Goal: Information Seeking & Learning: Learn about a topic

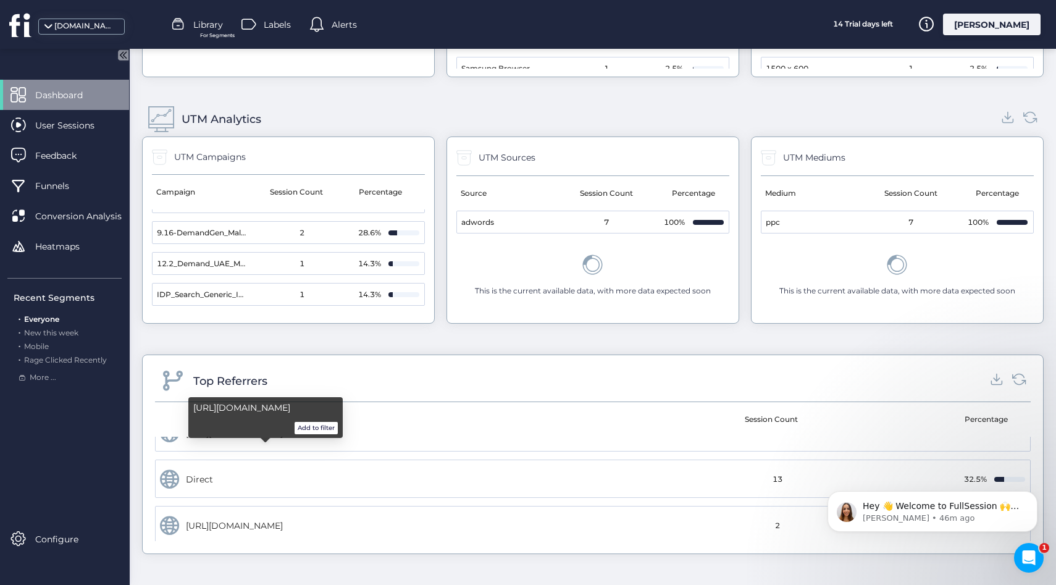
scroll to position [26, 0]
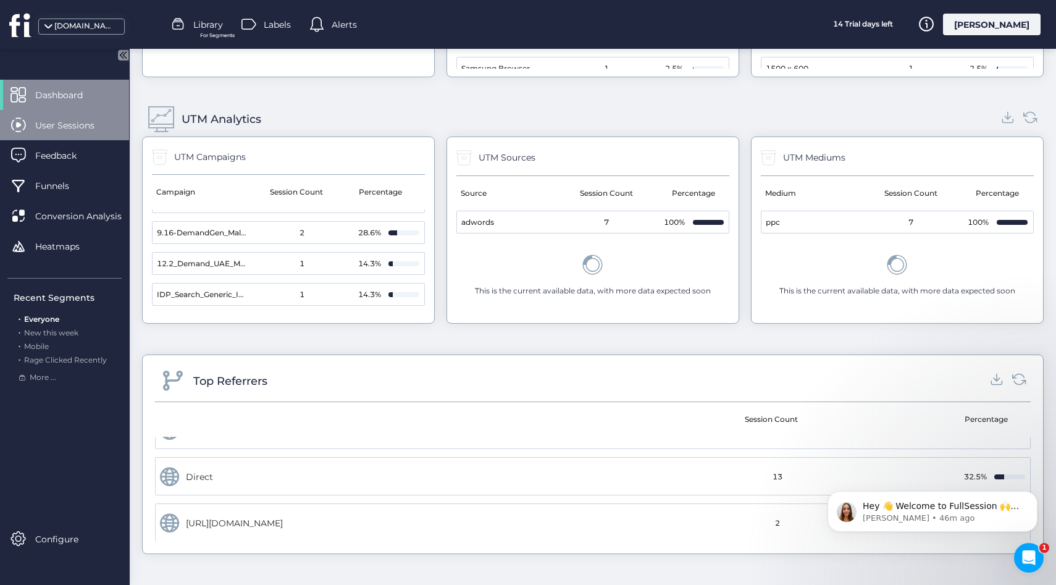
click at [32, 125] on div "User Sessions" at bounding box center [64, 125] width 129 height 30
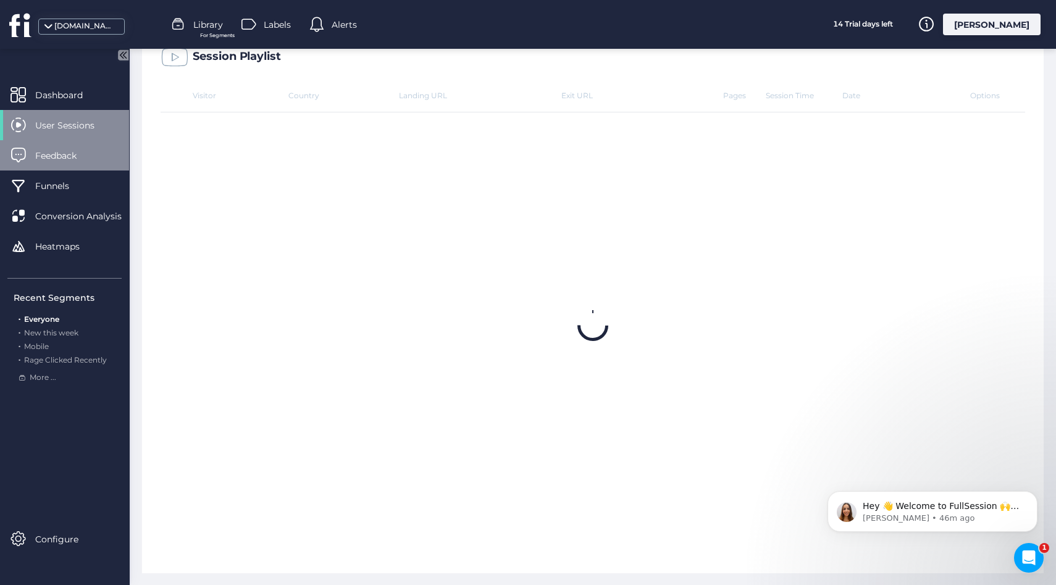
scroll to position [383, 0]
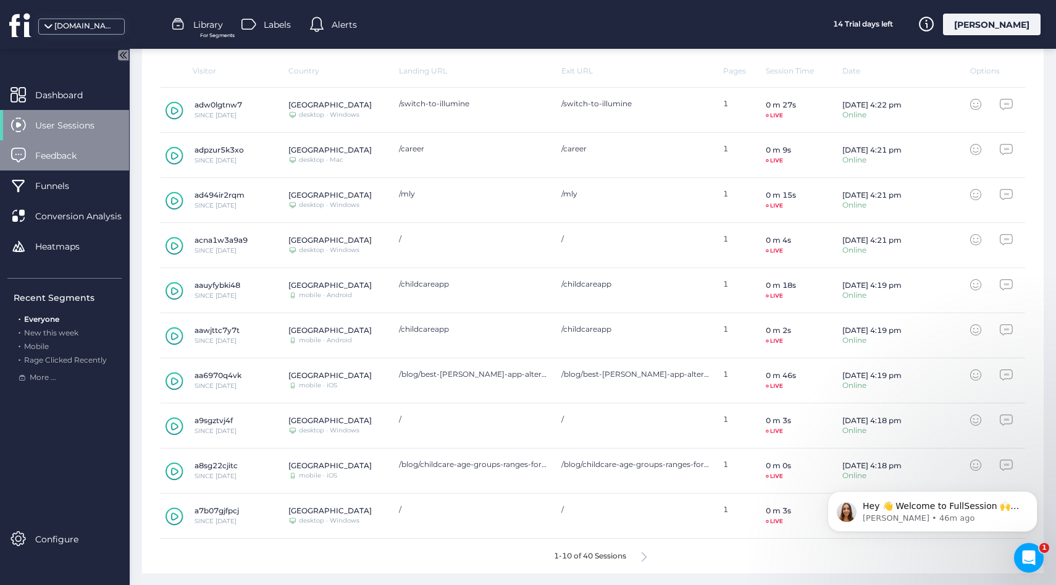
click at [55, 161] on span "Feedback" at bounding box center [65, 156] width 60 height 14
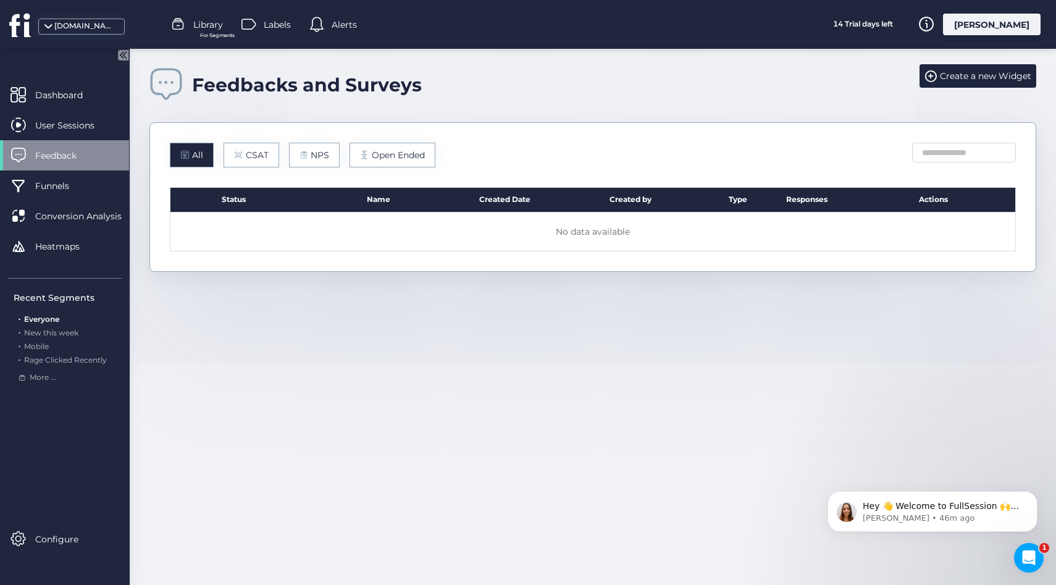
click at [279, 161] on div "All CSAT NPS Open Ended" at bounding box center [303, 155] width 266 height 25
click at [390, 160] on span "Open Ended" at bounding box center [398, 155] width 53 height 14
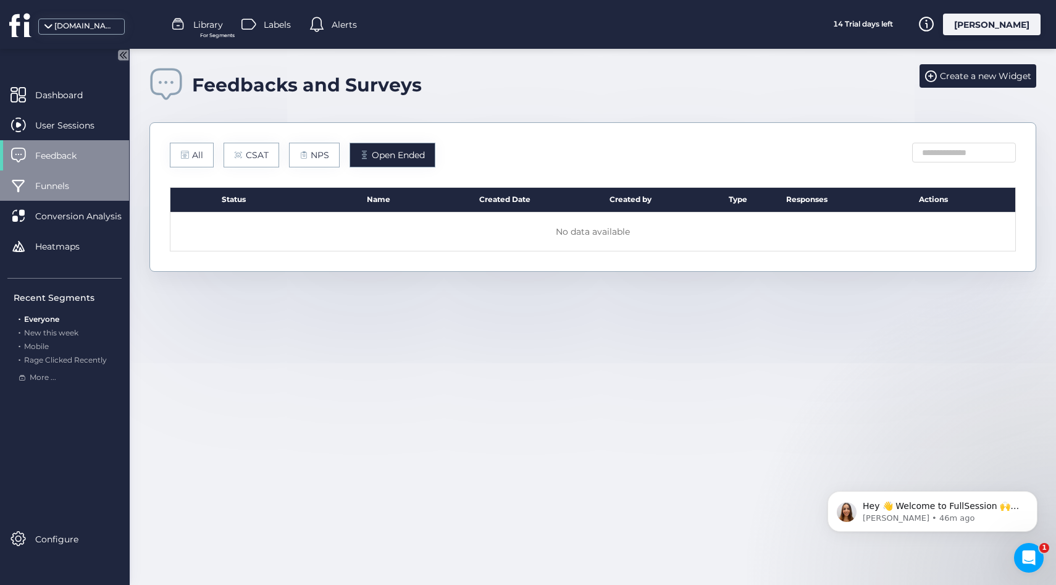
click at [32, 172] on div "Funnels" at bounding box center [64, 185] width 129 height 30
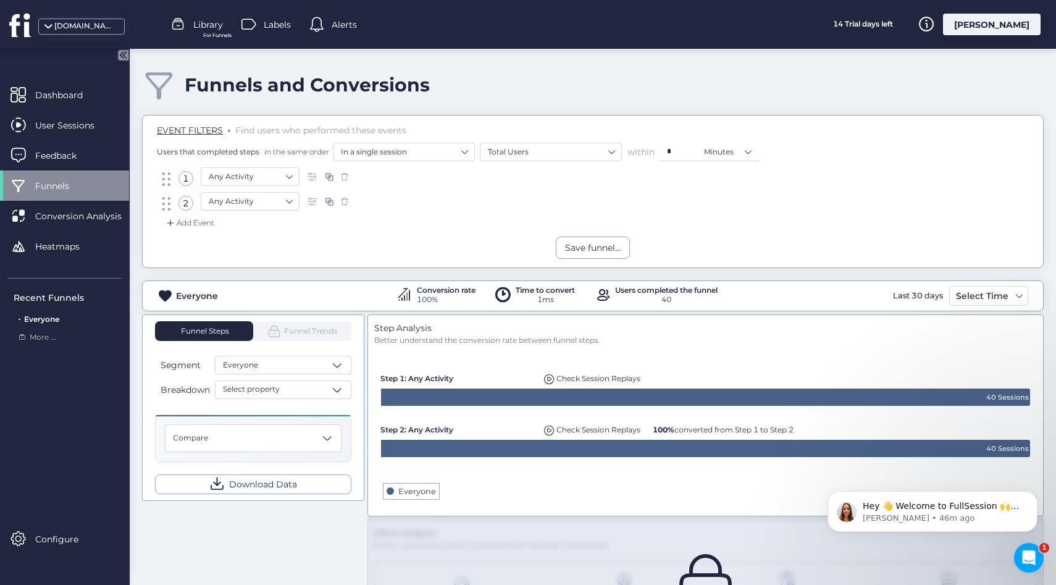
scroll to position [75, 0]
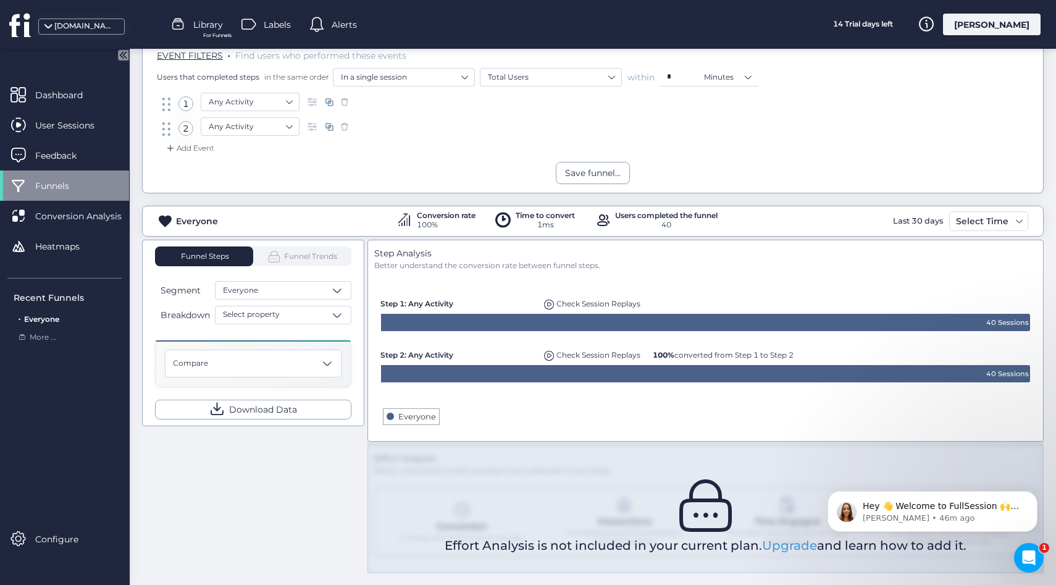
click at [299, 255] on span "Funnel Trends" at bounding box center [302, 256] width 70 height 14
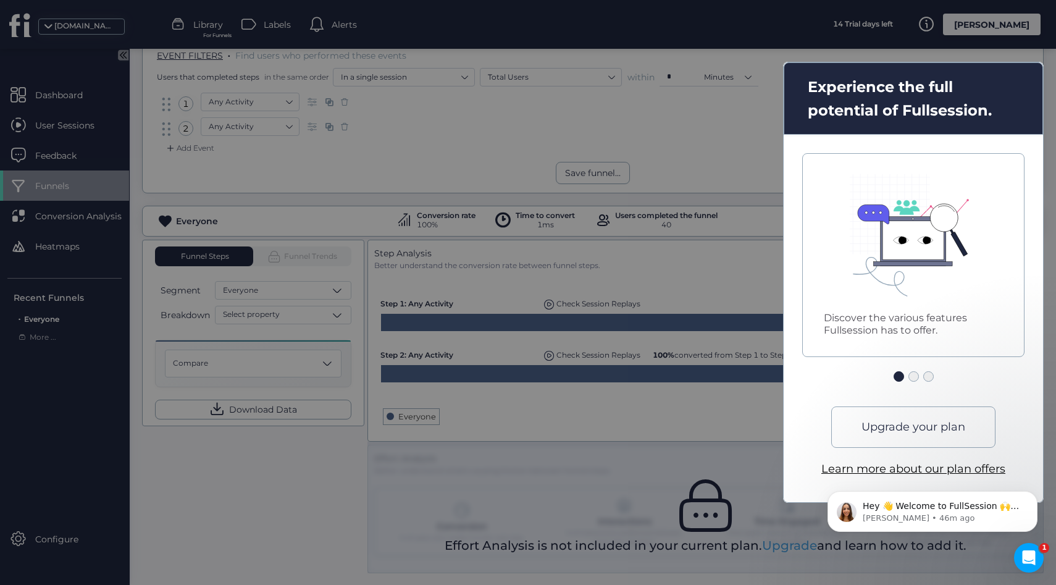
click at [918, 449] on div "Upgrade your plan Learn more about our plan offers" at bounding box center [913, 441] width 184 height 71
click at [904, 436] on div "Upgrade your plan" at bounding box center [913, 426] width 164 height 41
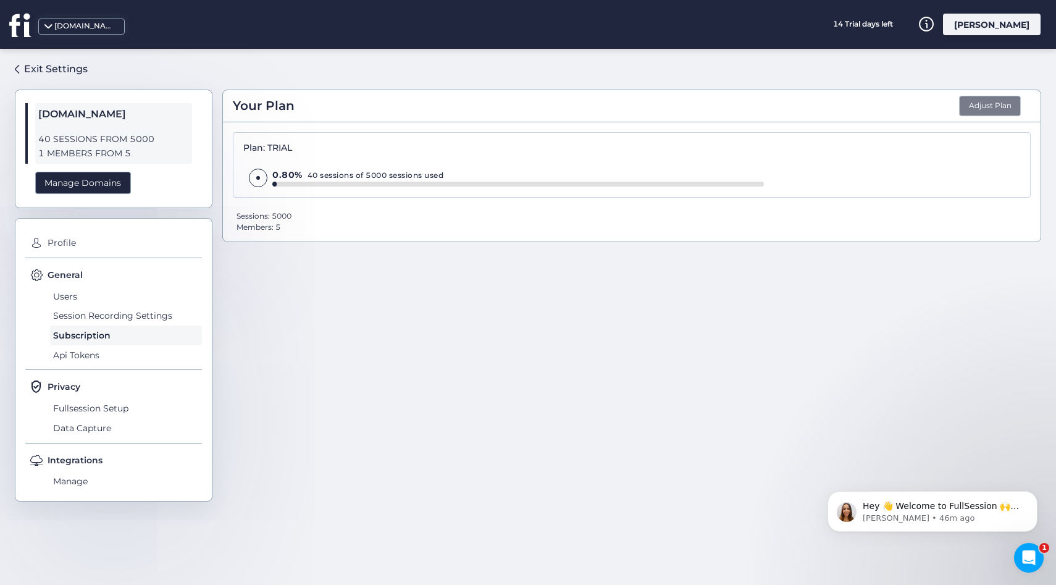
click at [981, 101] on button "Adjust Plan" at bounding box center [990, 106] width 62 height 21
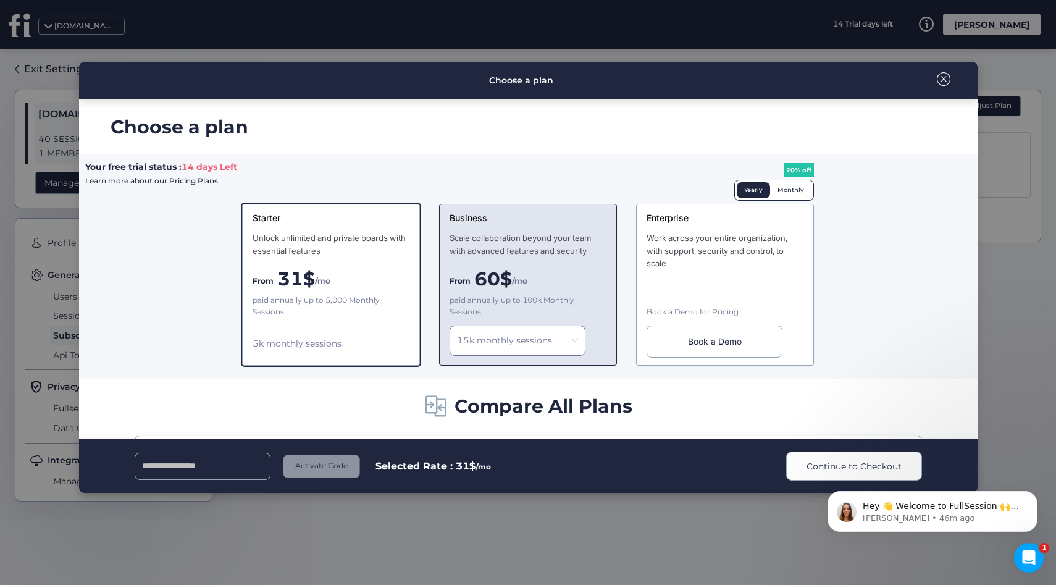
click at [570, 291] on div "Business Scale collaboration beyond your team with advanced features and securi…" at bounding box center [528, 285] width 178 height 162
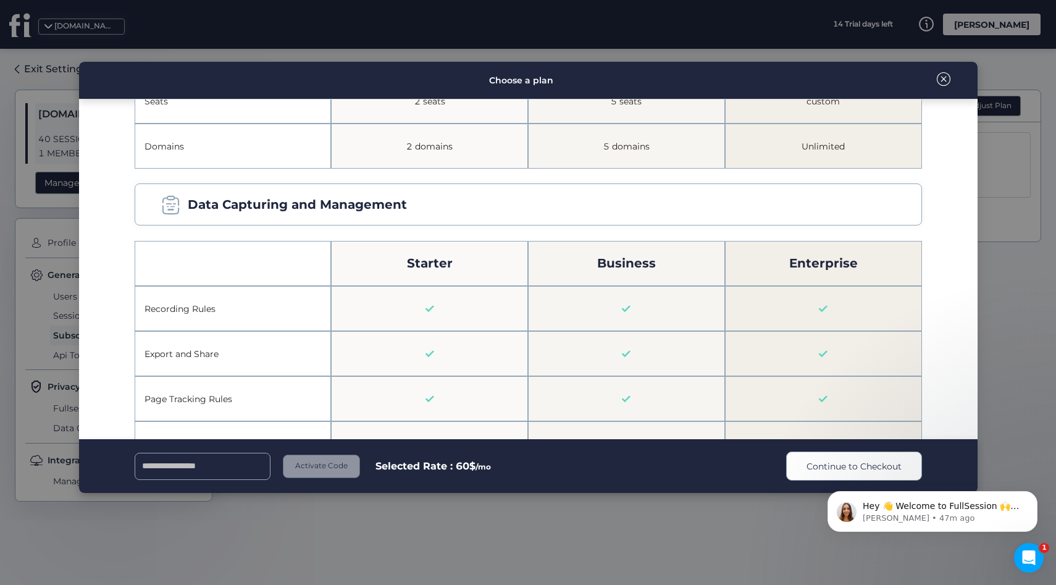
scroll to position [272, 0]
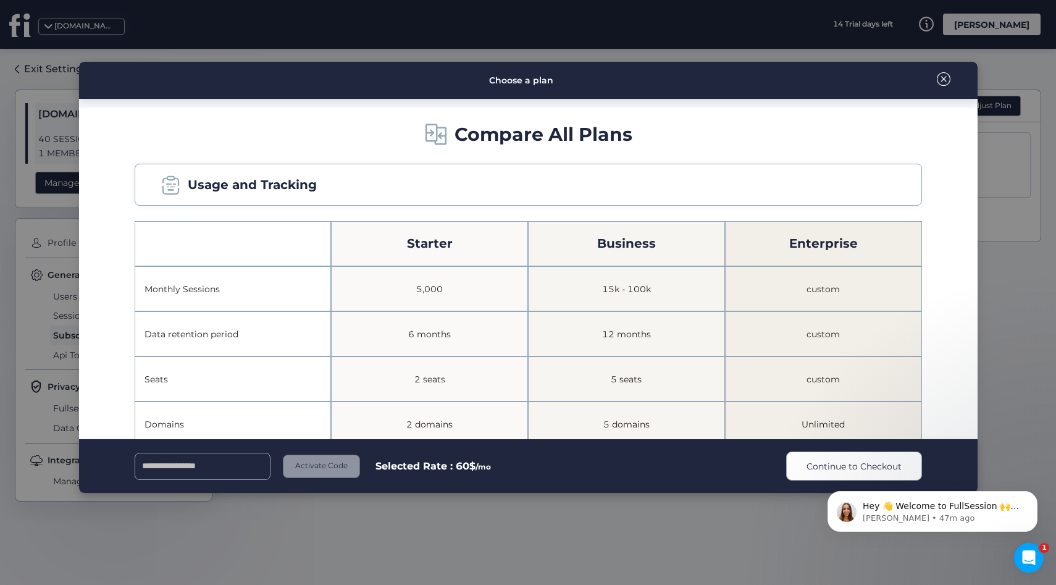
click at [945, 75] on span at bounding box center [944, 79] width 14 height 14
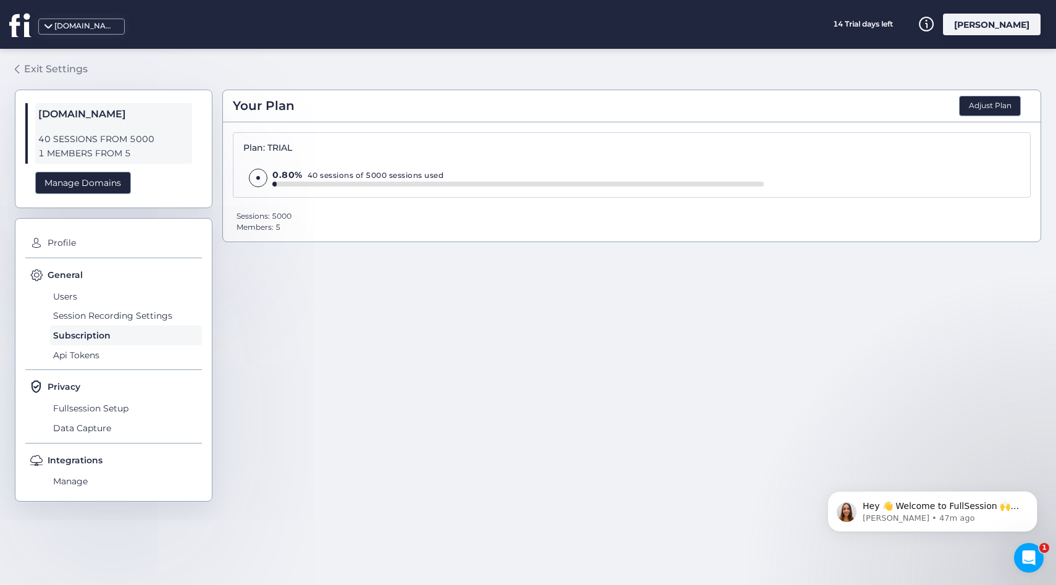
click at [19, 64] on link "Exit Settings" at bounding box center [51, 69] width 73 height 21
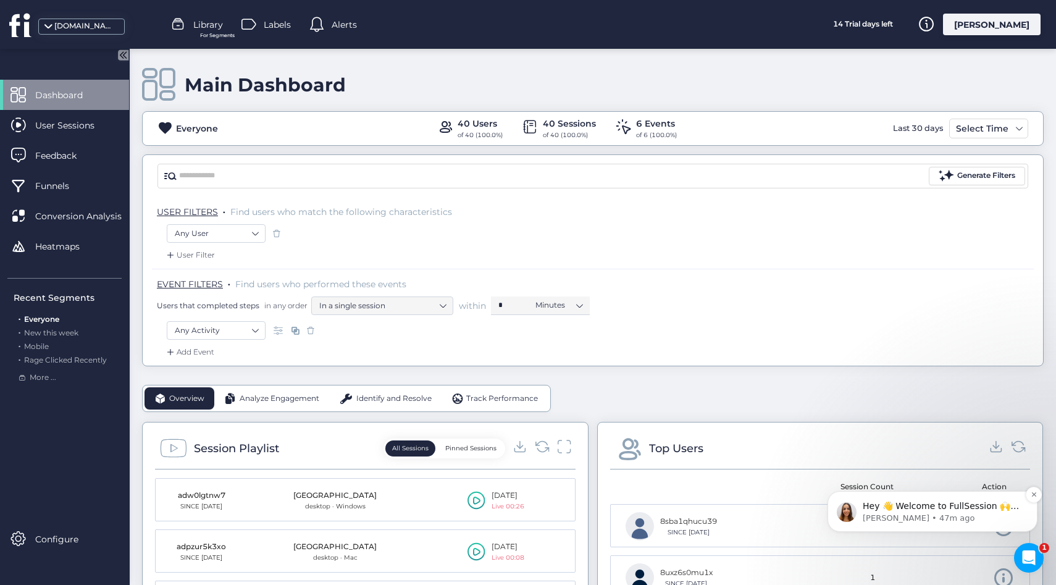
click at [901, 522] on p "Dana • 47m ago" at bounding box center [942, 518] width 159 height 11
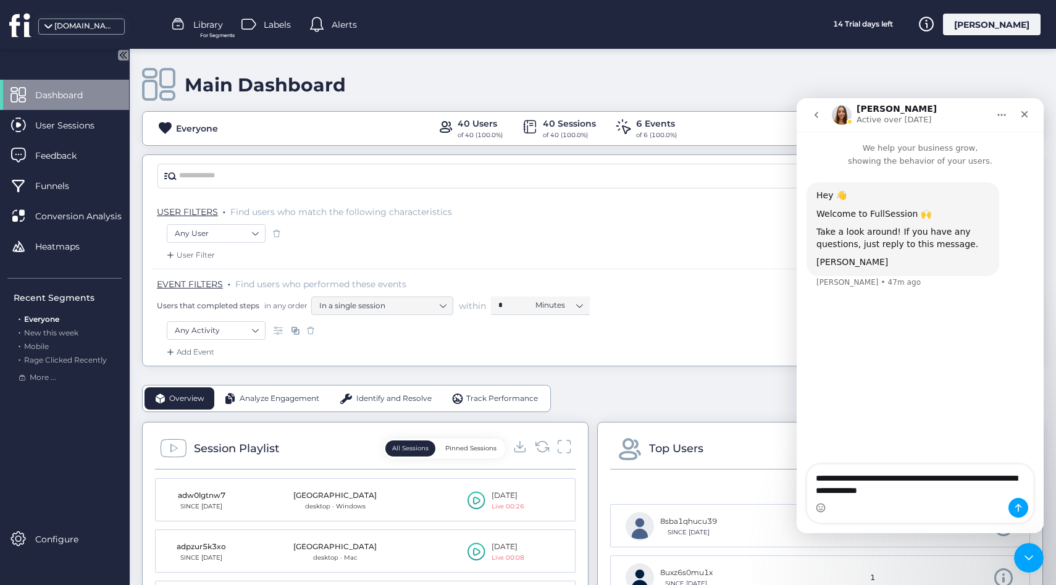
click at [926, 478] on textarea "**********" at bounding box center [920, 480] width 226 height 33
type textarea "**********"
click at [1016, 508] on icon "Send a message…" at bounding box center [1018, 508] width 10 height 10
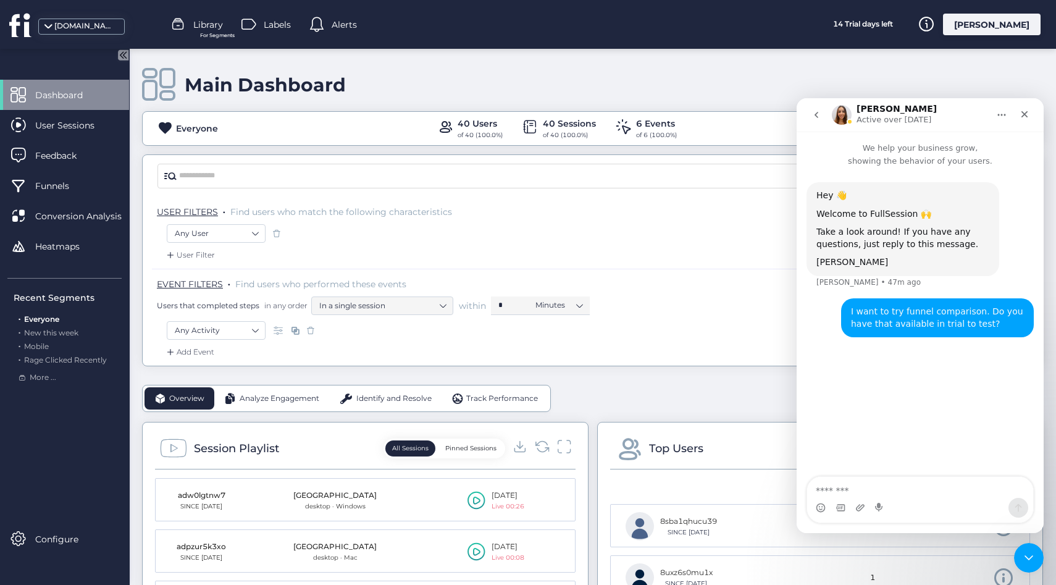
click at [1023, 110] on icon "Close" at bounding box center [1024, 114] width 10 height 10
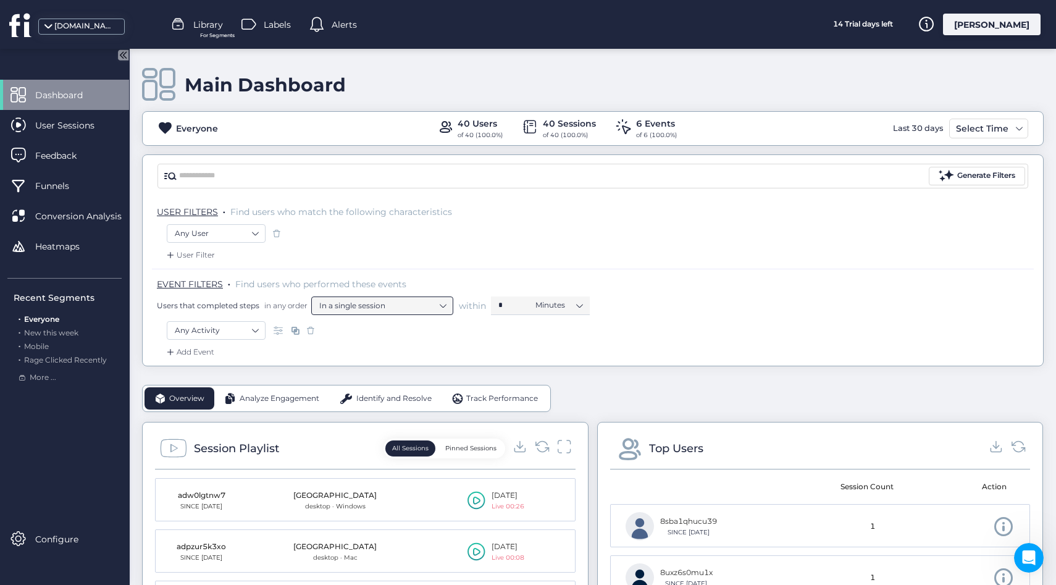
click at [364, 306] on nz-select-item "In a single session" at bounding box center [382, 305] width 126 height 19
click at [388, 308] on nz-select-item "In a single session" at bounding box center [382, 305] width 126 height 19
click at [521, 304] on nz-input-number "*" at bounding box center [509, 305] width 37 height 19
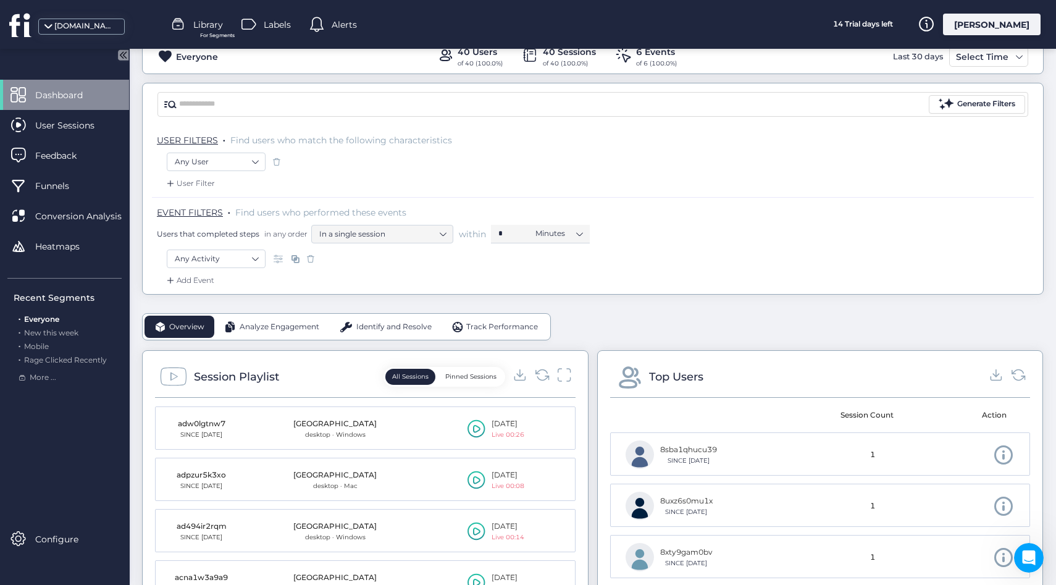
scroll to position [73, 0]
click at [227, 161] on nz-select-item "Any User" at bounding box center [216, 160] width 83 height 19
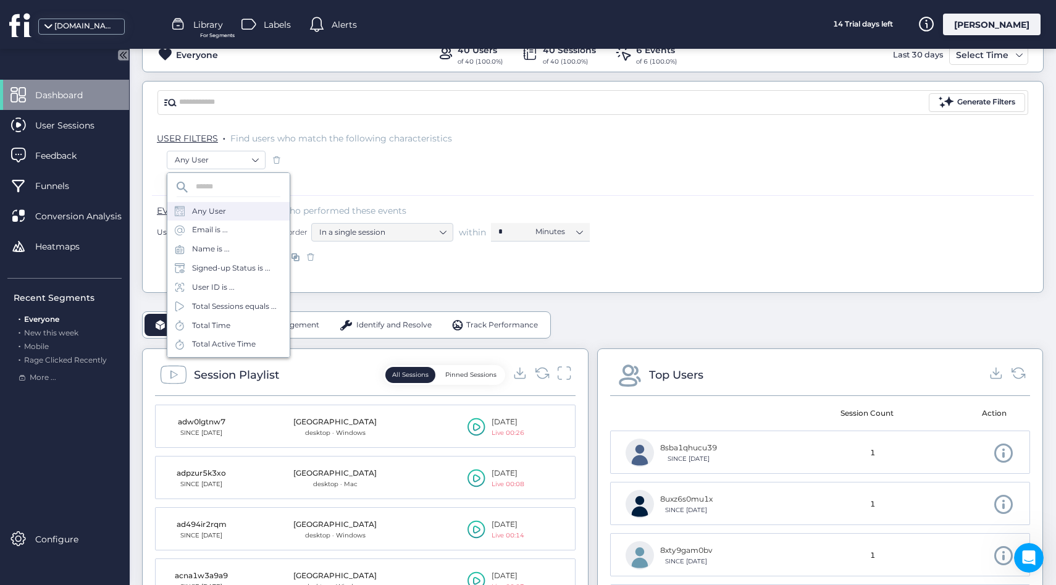
click at [316, 190] on div "User Filter" at bounding box center [593, 185] width 882 height 20
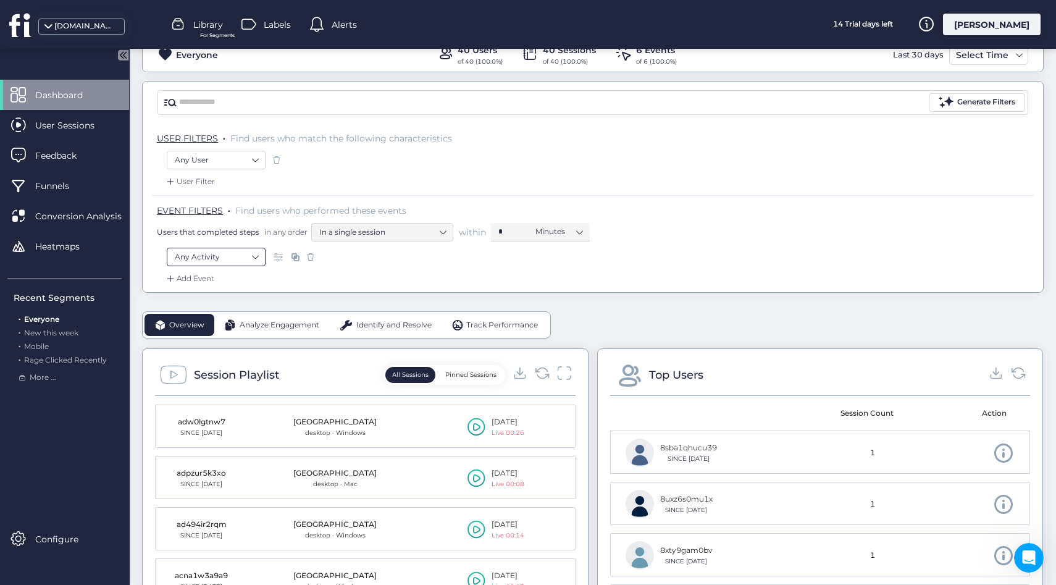
click at [207, 253] on nz-select-item "Any Activity" at bounding box center [216, 257] width 83 height 19
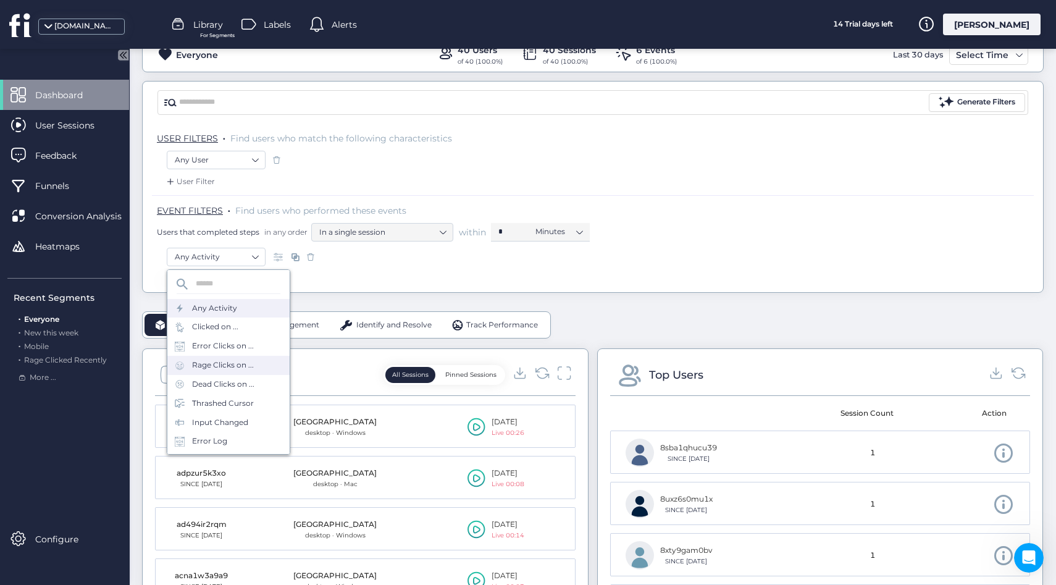
click at [227, 361] on div "Rage Clicks on ..." at bounding box center [223, 365] width 62 height 12
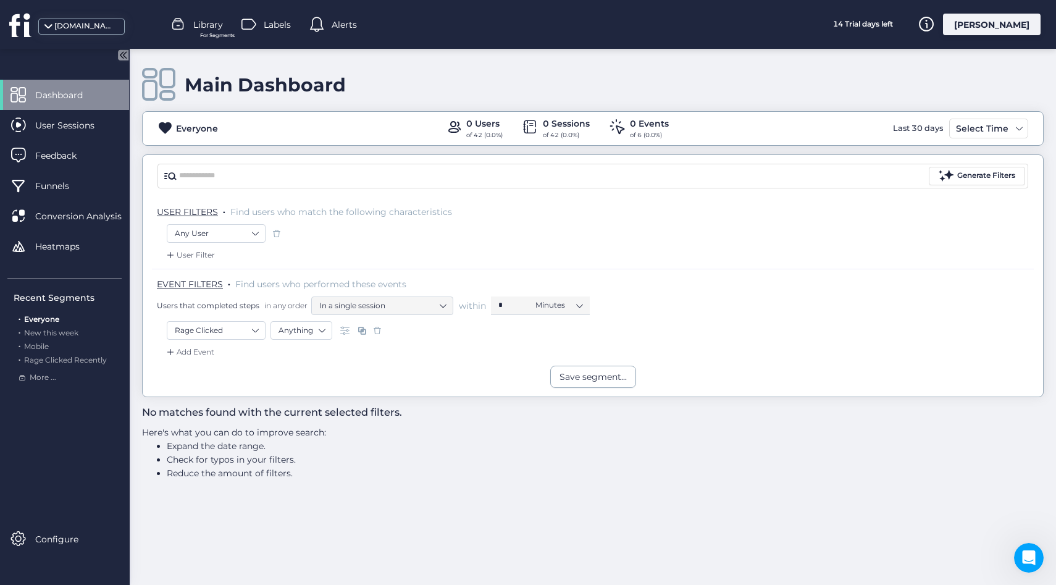
click at [226, 317] on div "EVENT FILTERS . Find users who performed these events Users that completed step…" at bounding box center [593, 295] width 882 height 52
click at [227, 325] on nz-select-item "Rage Clicked" at bounding box center [216, 330] width 83 height 19
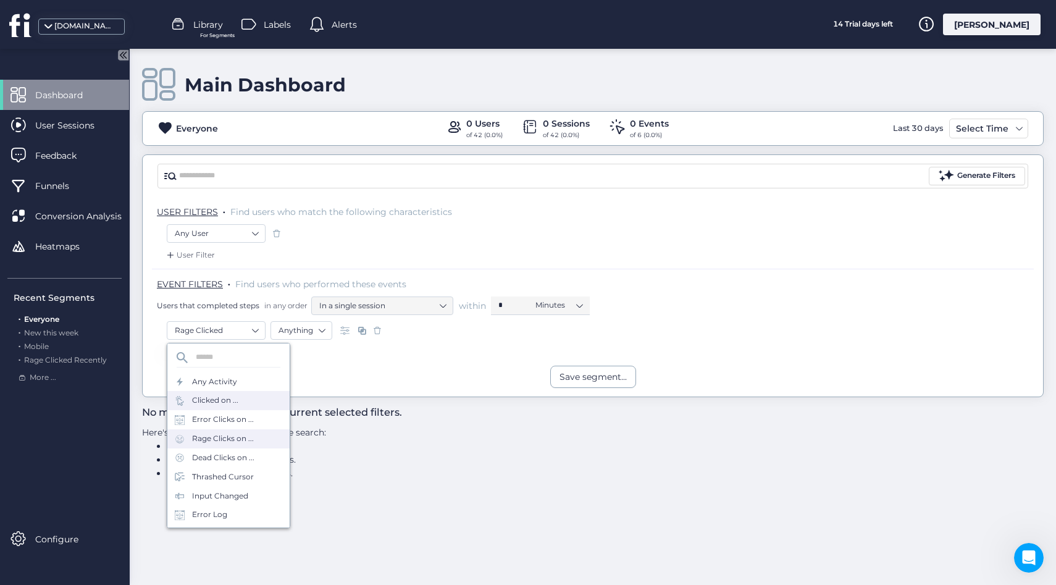
click at [210, 400] on div "Clicked on ..." at bounding box center [215, 401] width 46 height 12
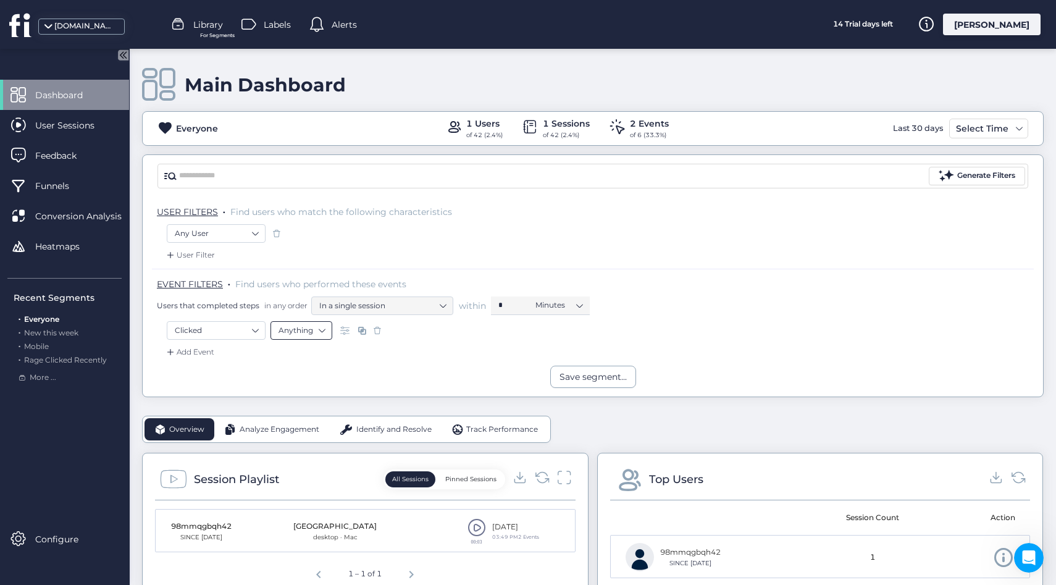
click at [303, 333] on nz-select-item "Anything" at bounding box center [301, 330] width 46 height 19
click at [244, 366] on div "Save segment..." at bounding box center [593, 377] width 900 height 22
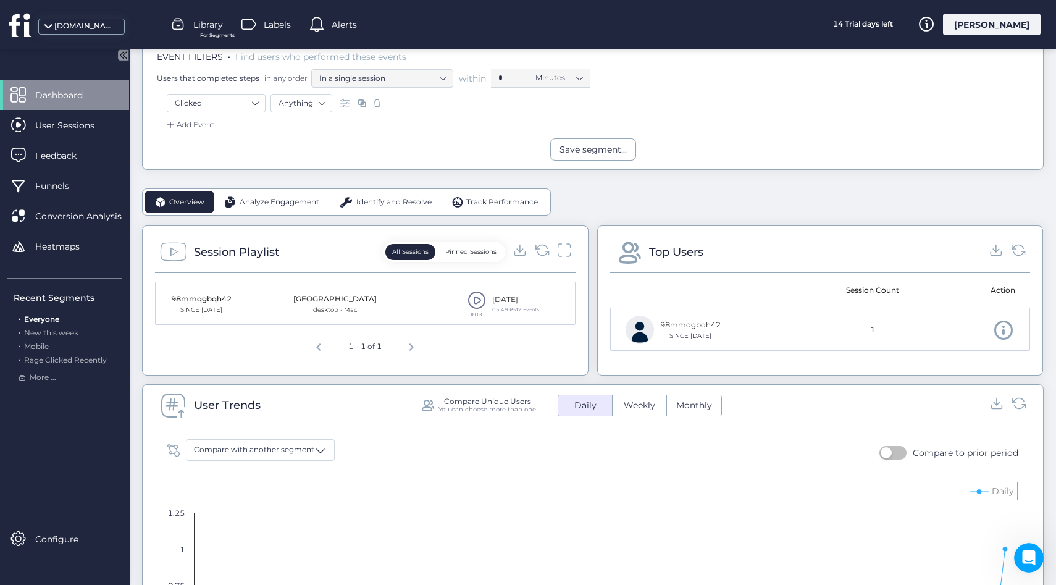
scroll to position [303, 0]
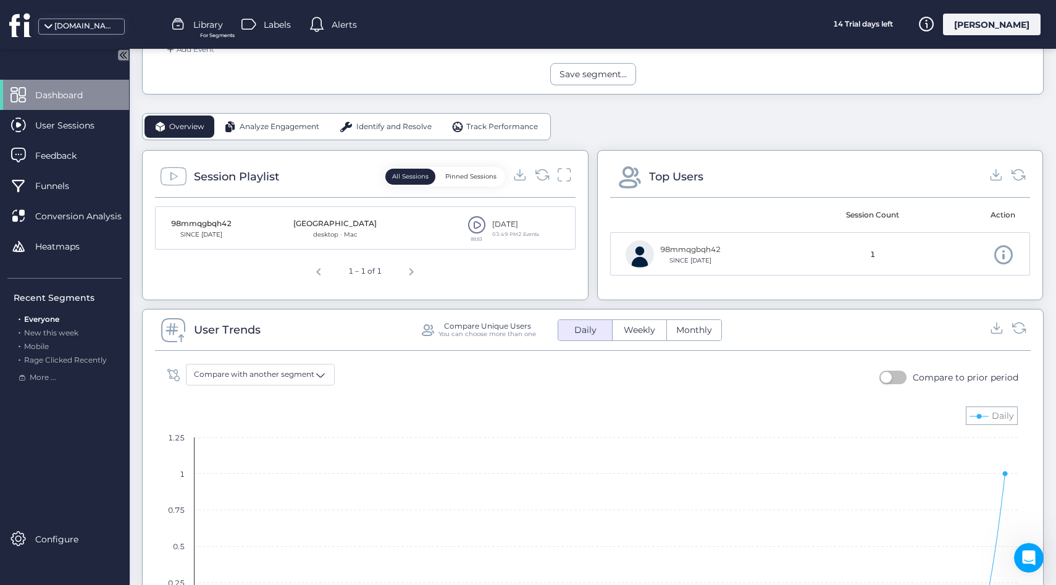
click at [479, 224] on span at bounding box center [476, 224] width 19 height 19
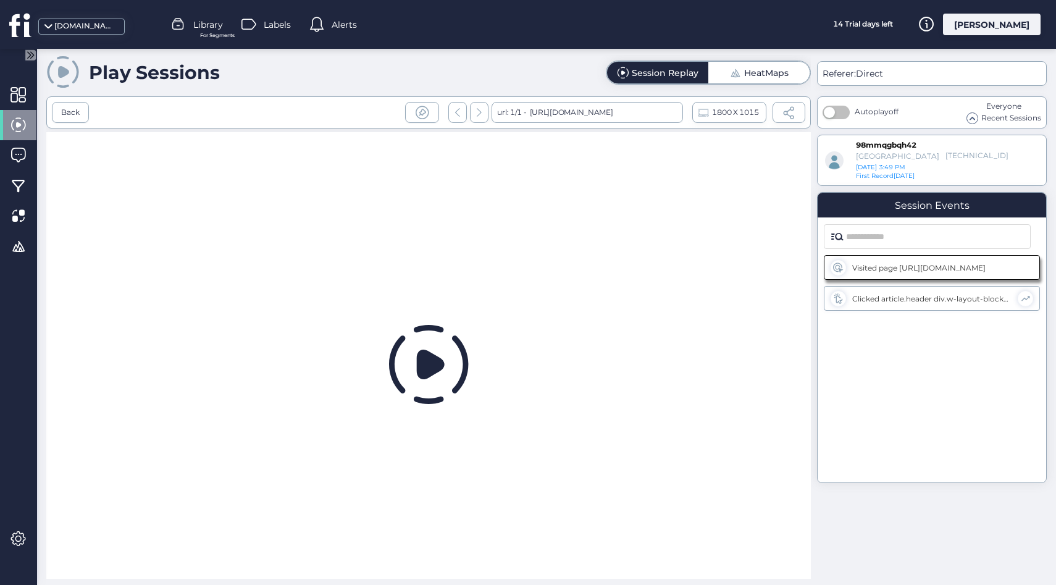
click at [432, 361] on icon at bounding box center [430, 364] width 28 height 30
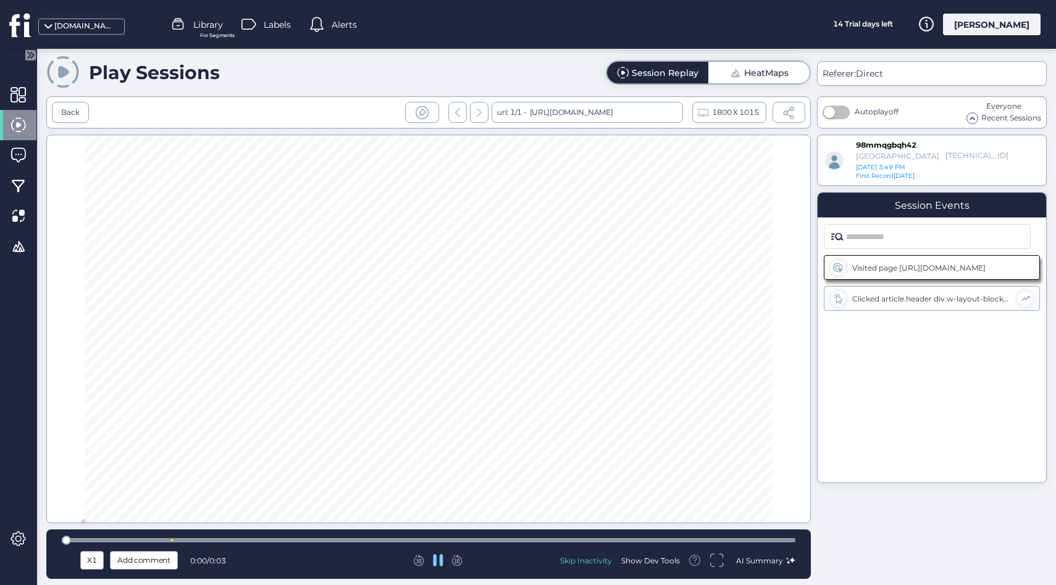
click at [750, 77] on div "HeatMaps" at bounding box center [766, 73] width 44 height 9
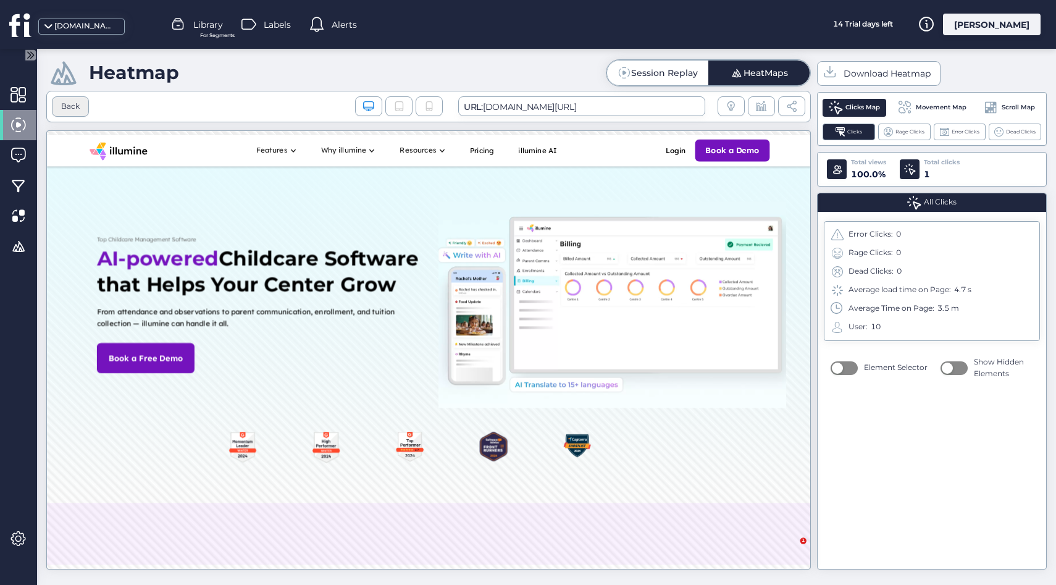
click at [70, 101] on div "Back" at bounding box center [70, 106] width 37 height 20
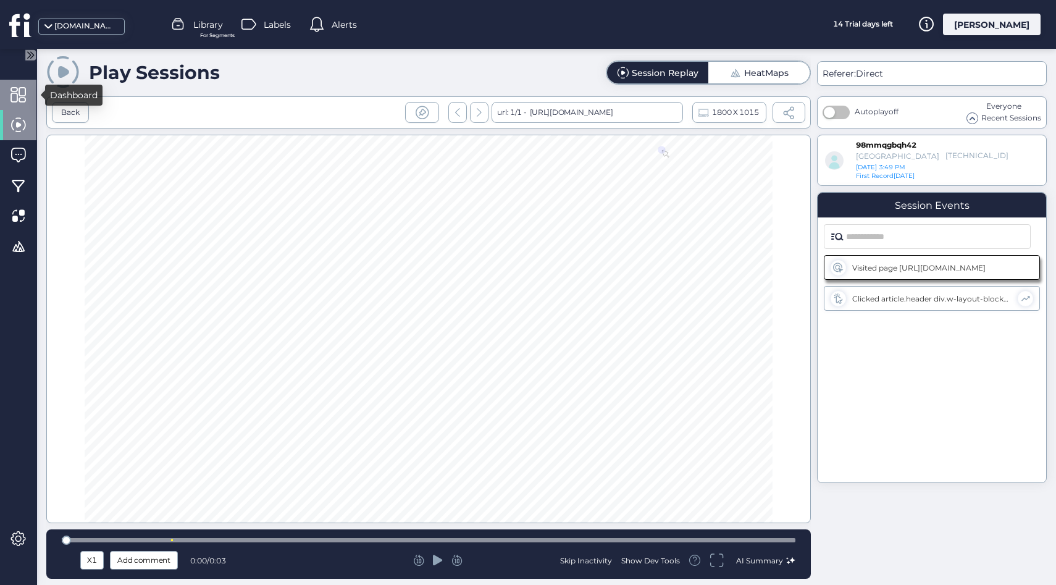
click at [22, 109] on div at bounding box center [18, 95] width 36 height 30
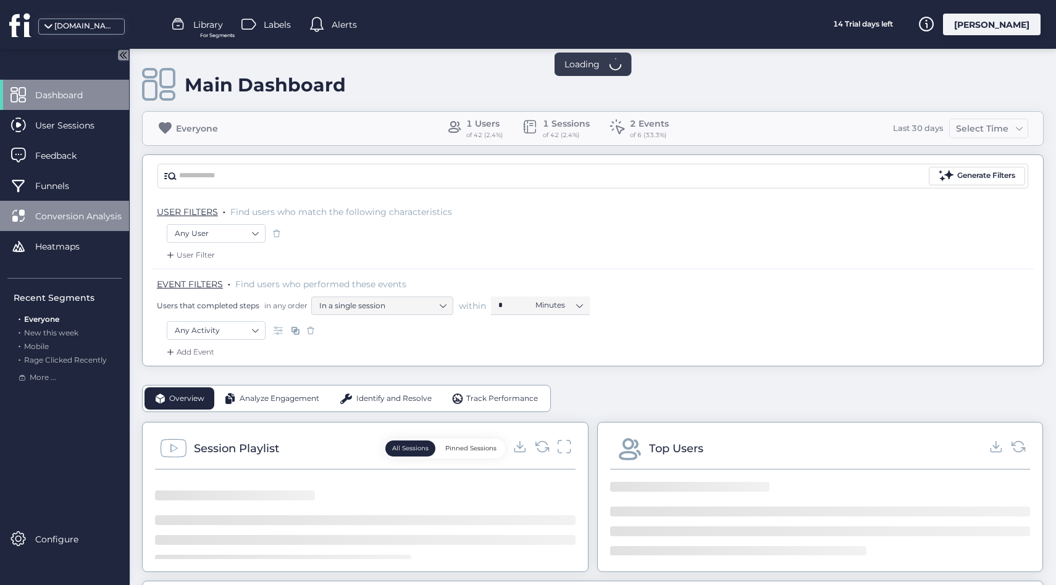
click at [67, 206] on div "Conversion Analysis" at bounding box center [64, 216] width 129 height 30
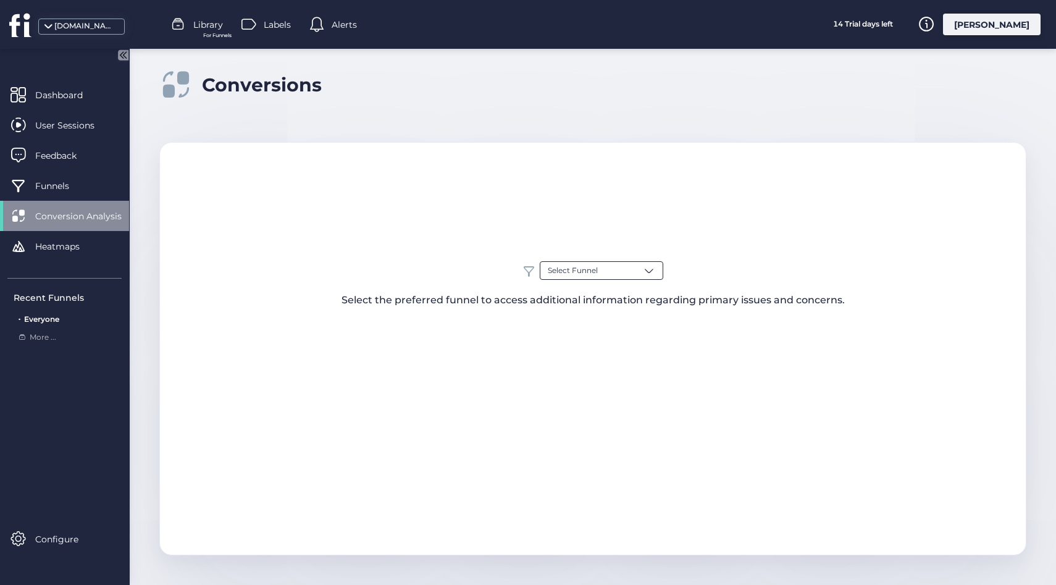
click at [558, 274] on span "Select Funnel" at bounding box center [573, 271] width 50 height 12
click at [575, 322] on span "Everyone" at bounding box center [565, 319] width 35 height 12
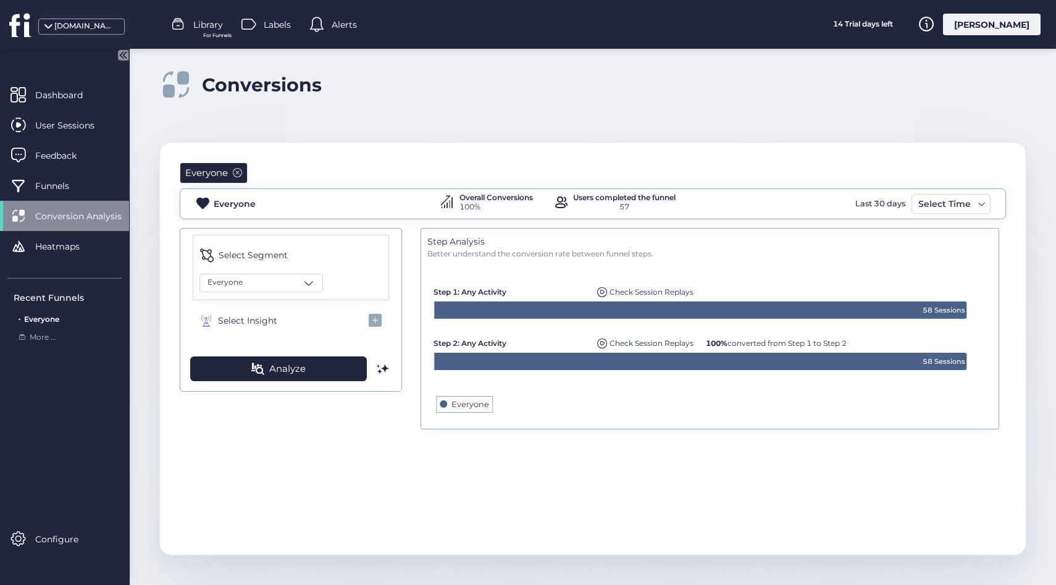
click at [474, 409] on rect at bounding box center [709, 340] width 564 height 163
click at [260, 274] on div "Everyone" at bounding box center [260, 283] width 123 height 19
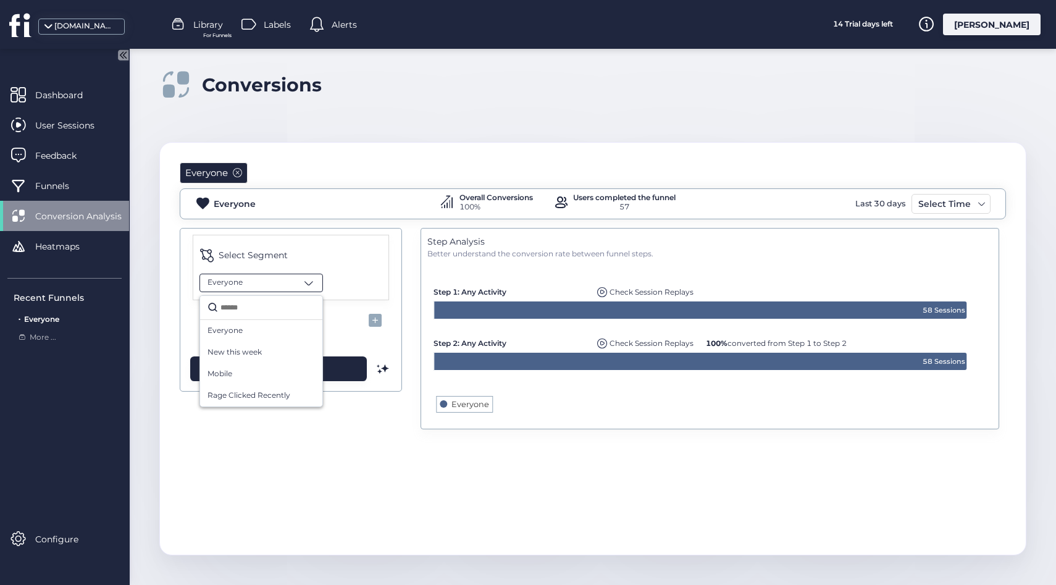
click at [342, 440] on div "Everyone Everyone Overall Conversions 100% Users completed the funnel 57 Last 3…" at bounding box center [593, 297] width 866 height 309
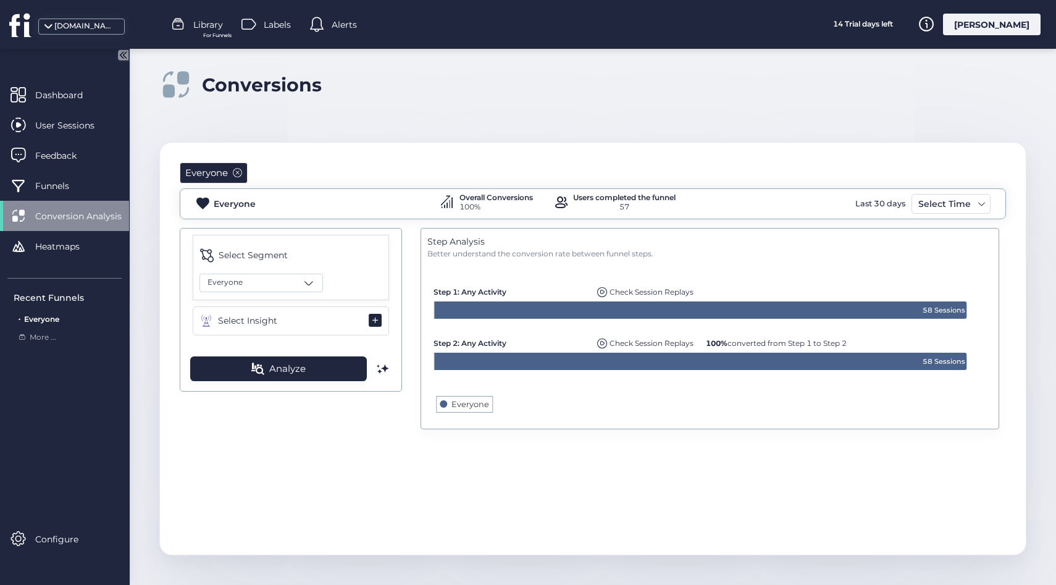
click at [323, 316] on button "Select Insight" at bounding box center [291, 320] width 196 height 29
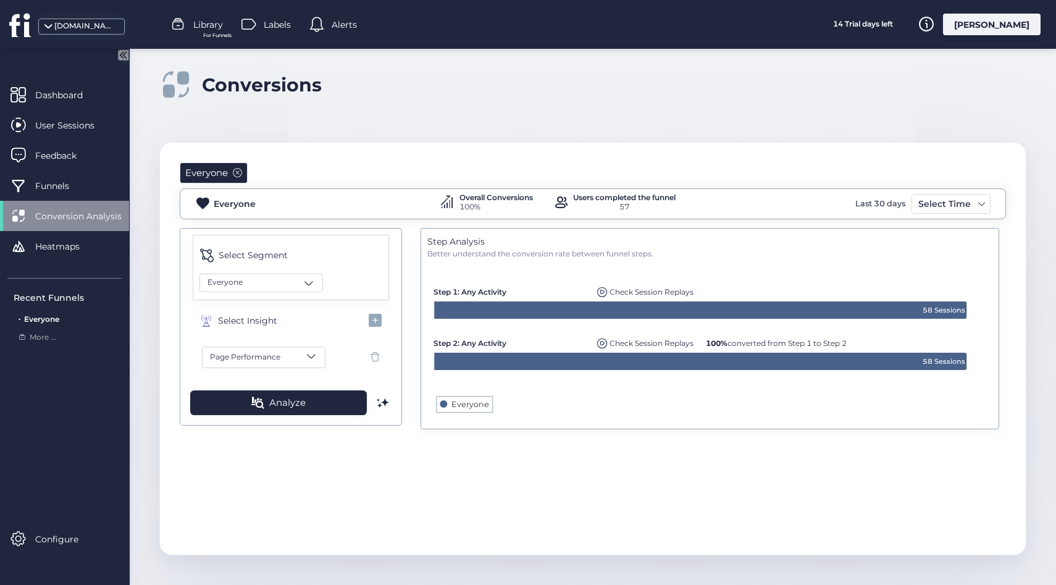
click at [298, 351] on button "Page Performance" at bounding box center [263, 357] width 123 height 22
click at [246, 516] on span "Custom Event" at bounding box center [269, 512] width 120 height 12
click at [290, 362] on button "Custom Event" at bounding box center [263, 357] width 123 height 22
click at [275, 393] on span "Page Performance" at bounding box center [269, 394] width 120 height 12
click at [286, 401] on span "Analyze" at bounding box center [287, 402] width 36 height 15
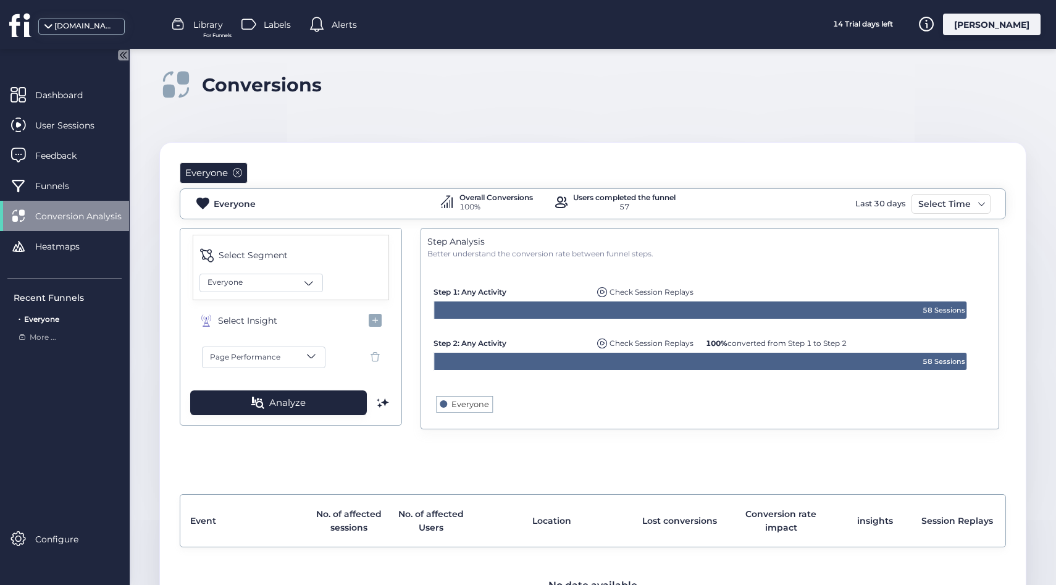
scroll to position [70, 0]
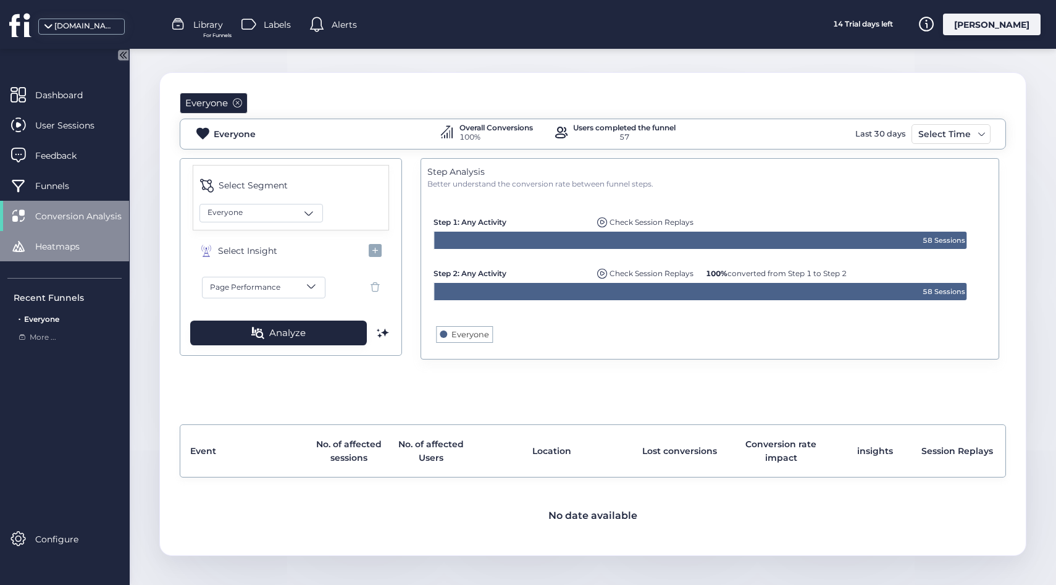
click at [70, 238] on div "Heatmaps" at bounding box center [64, 246] width 129 height 30
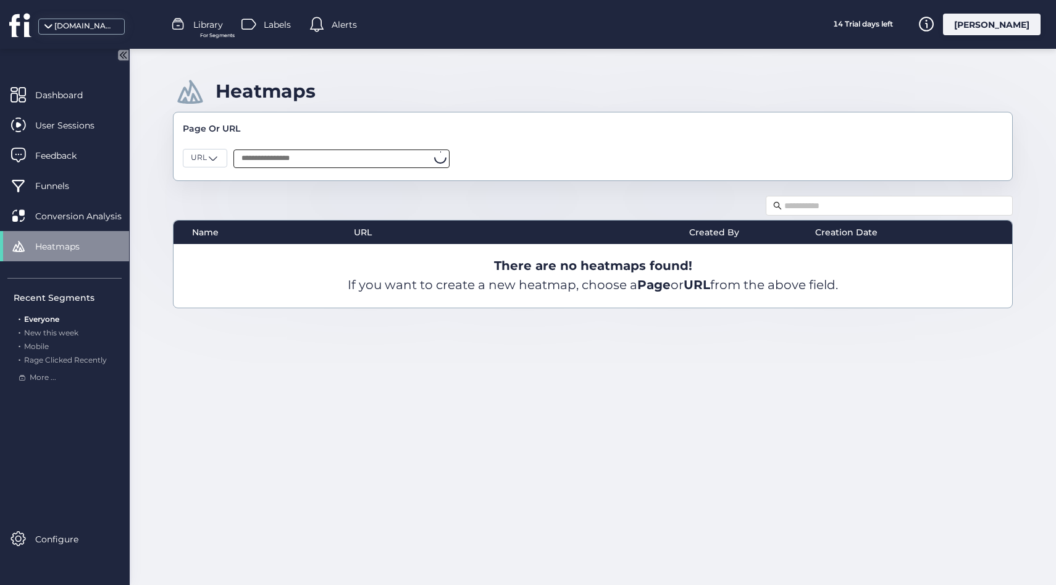
click at [287, 156] on input "text" at bounding box center [341, 158] width 216 height 19
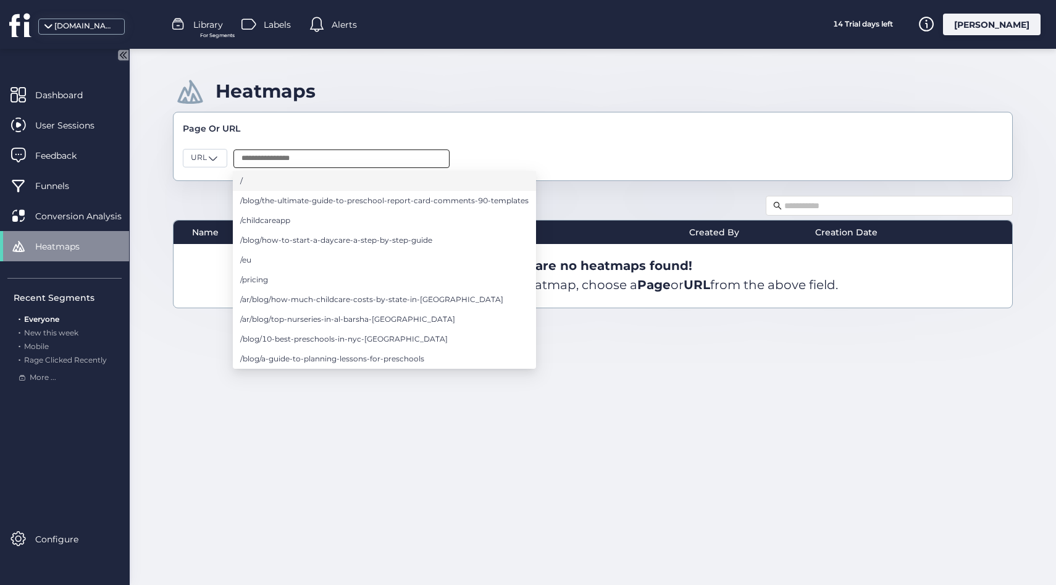
click at [248, 179] on li "/" at bounding box center [384, 181] width 303 height 20
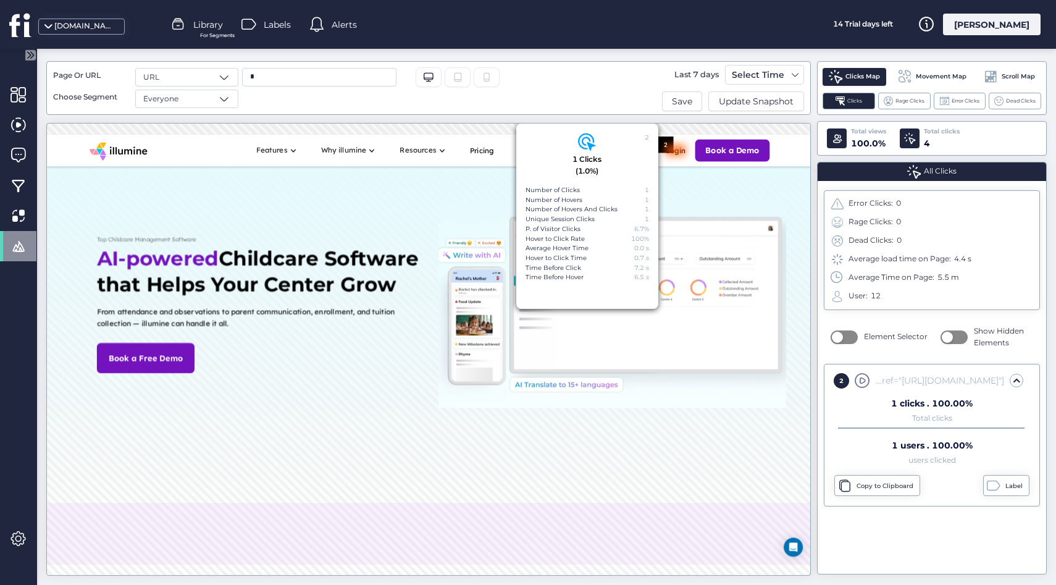
click at [587, 233] on div "Top Childcare Management Software AI-powered Childcare Software that Helps Your…" at bounding box center [639, 425] width 1126 height 435
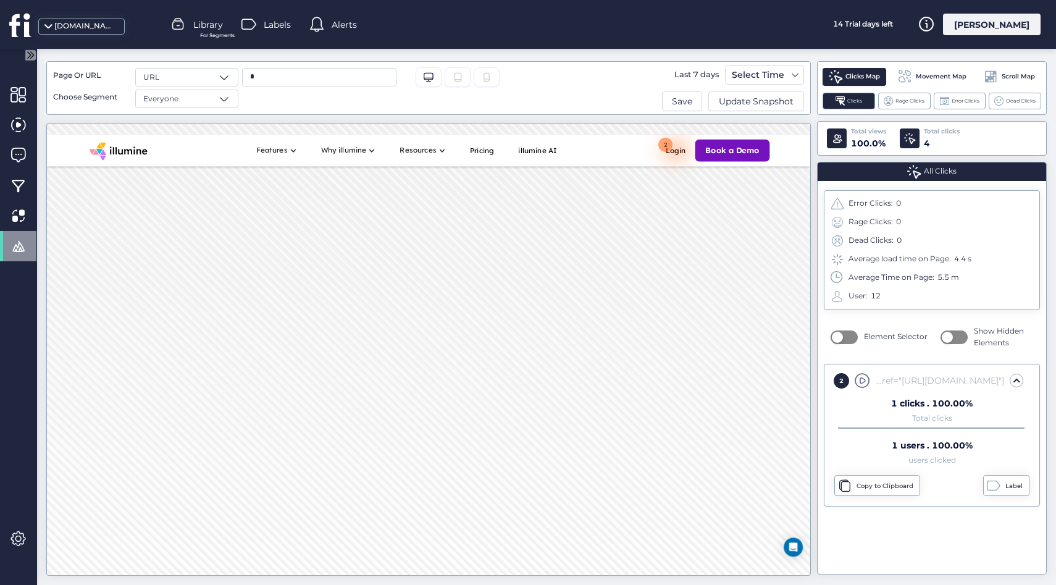
scroll to position [547, 0]
